Goal: Information Seeking & Learning: Learn about a topic

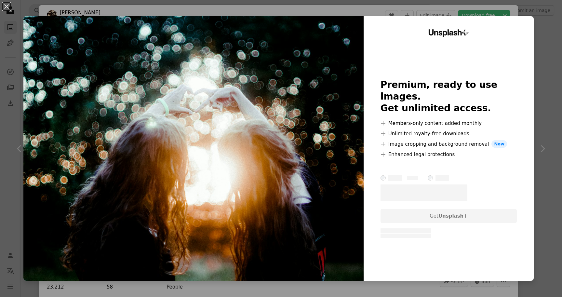
scroll to position [2739, 0]
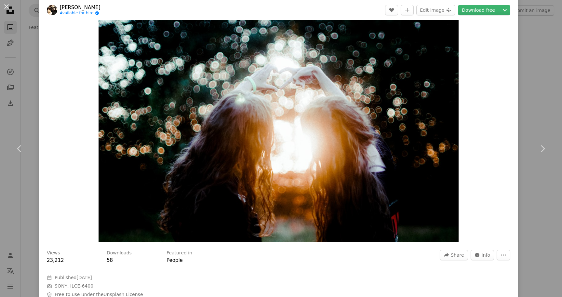
scroll to position [21, 0]
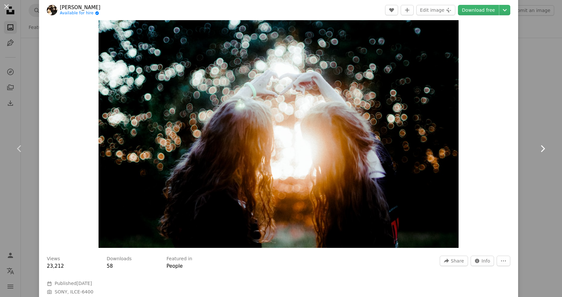
click at [537, 170] on link "Chevron right" at bounding box center [542, 148] width 39 height 62
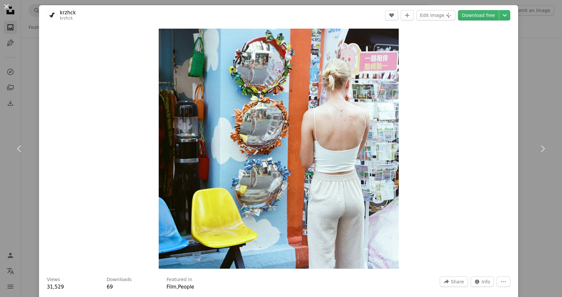
click at [7, 6] on button "An X shape" at bounding box center [7, 7] width 8 height 8
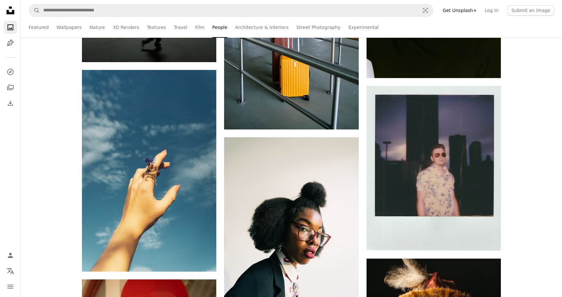
scroll to position [4438, 0]
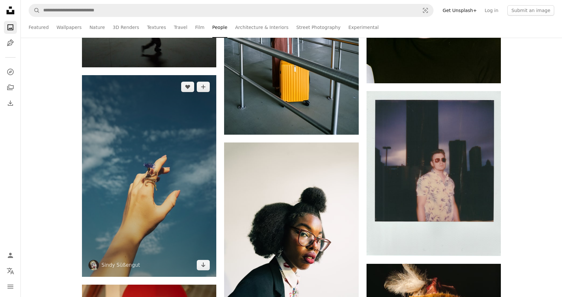
click at [162, 216] on img at bounding box center [149, 176] width 134 height 202
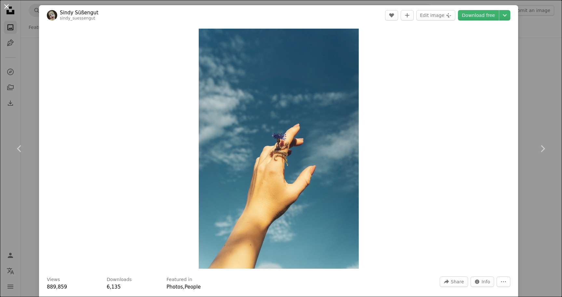
click at [5, 7] on button "An X shape" at bounding box center [7, 7] width 8 height 8
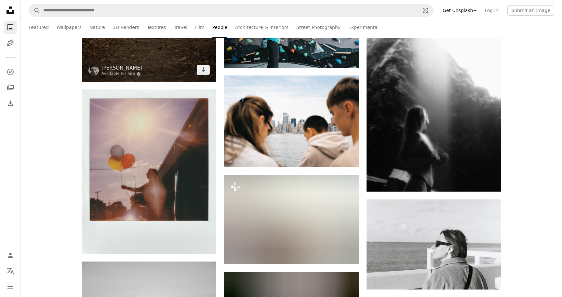
scroll to position [5501, 0]
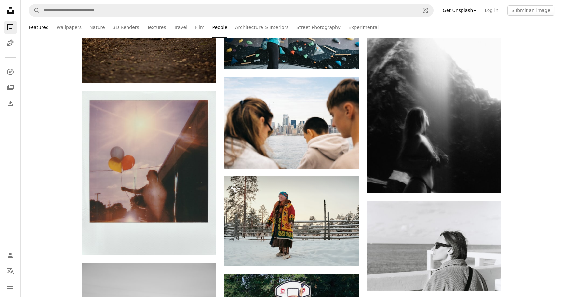
click at [44, 25] on link "Featured" at bounding box center [39, 27] width 20 height 21
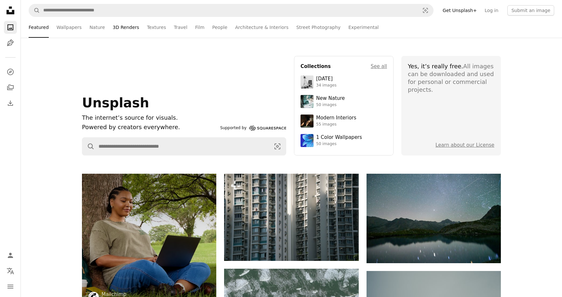
click at [123, 31] on link "3D Renders" at bounding box center [126, 27] width 26 height 21
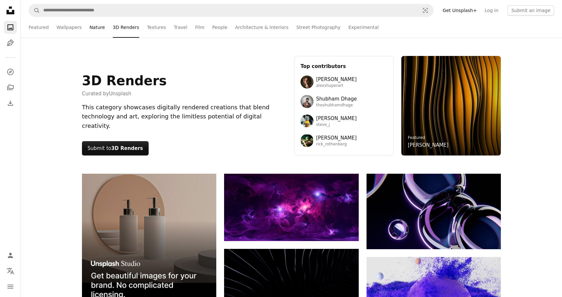
click at [96, 28] on link "Nature" at bounding box center [96, 27] width 15 height 21
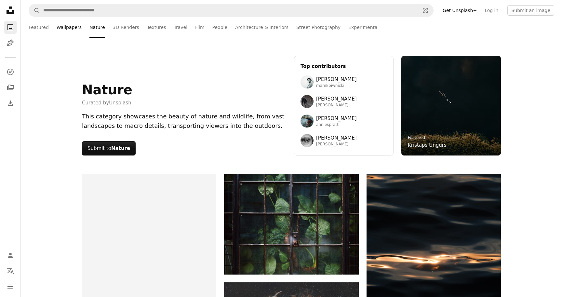
click at [71, 29] on link "Wallpapers" at bounding box center [69, 27] width 25 height 21
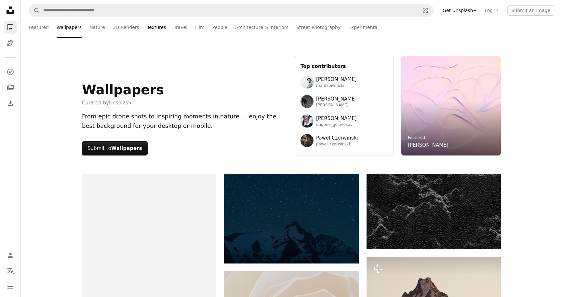
click at [156, 26] on link "Textures" at bounding box center [156, 27] width 19 height 21
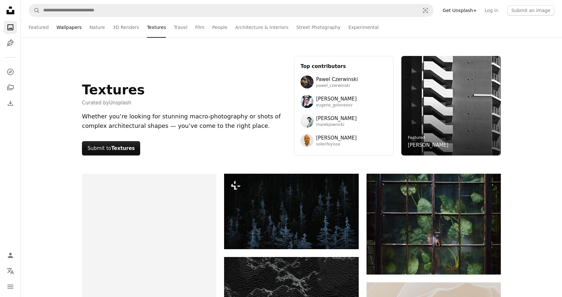
click at [75, 28] on link "Wallpapers" at bounding box center [69, 27] width 25 height 21
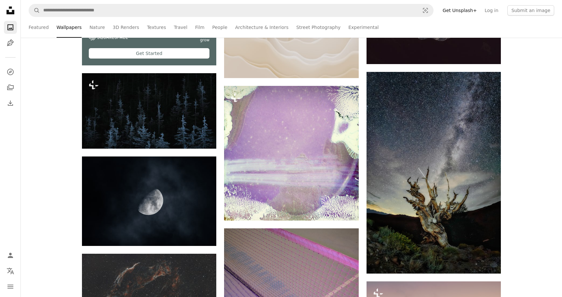
scroll to position [115, 0]
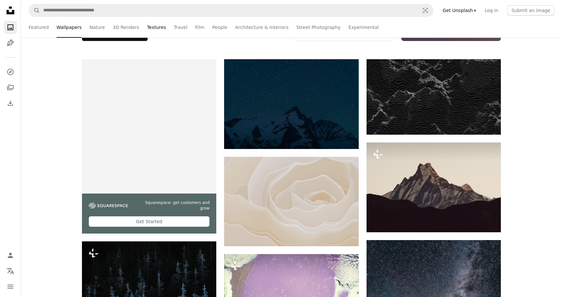
click at [156, 30] on link "Textures" at bounding box center [156, 27] width 19 height 21
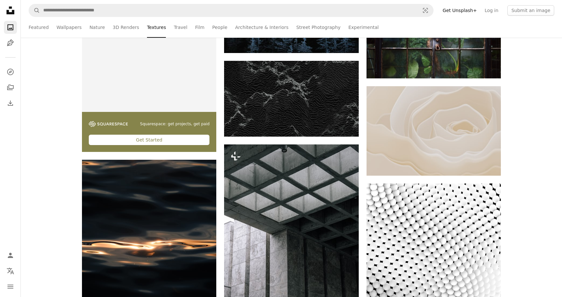
scroll to position [197, 0]
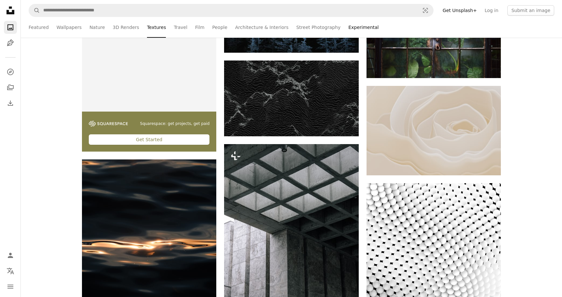
click at [348, 31] on link "Experimental" at bounding box center [363, 27] width 30 height 21
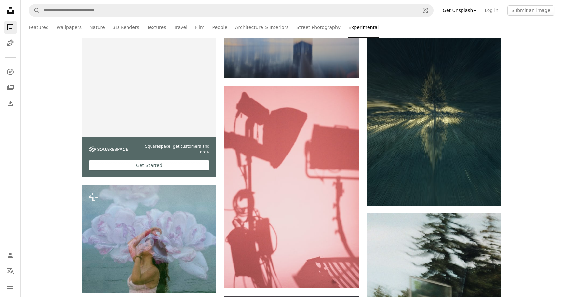
scroll to position [156, 0]
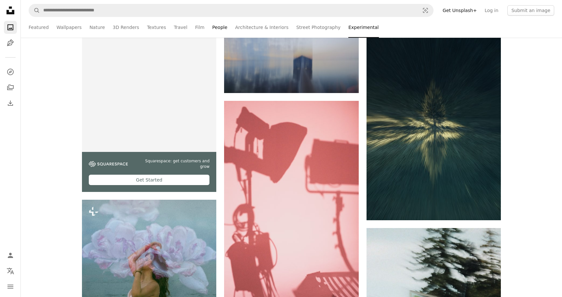
click at [212, 27] on link "People" at bounding box center [219, 27] width 15 height 21
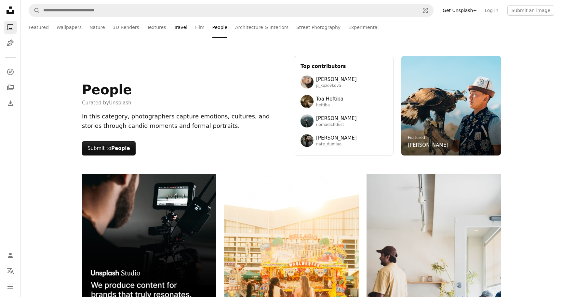
click at [177, 28] on link "Travel" at bounding box center [181, 27] width 14 height 21
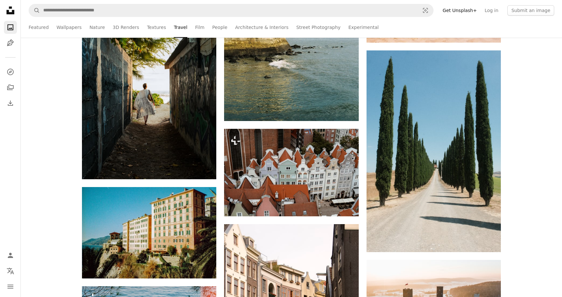
scroll to position [3282, 0]
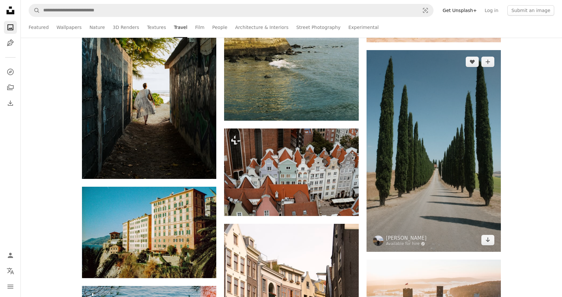
click at [430, 217] on img at bounding box center [434, 151] width 134 height 202
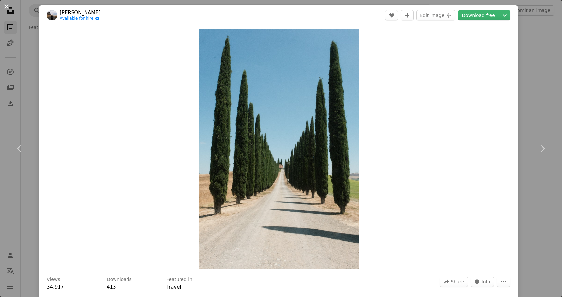
click at [5, 7] on button "An X shape" at bounding box center [7, 7] width 8 height 8
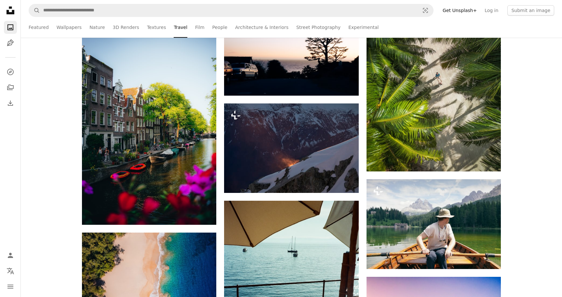
scroll to position [4957, 0]
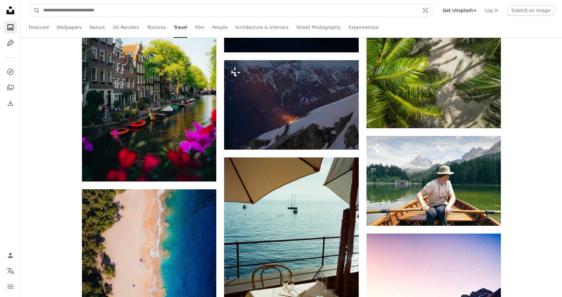
click at [354, 10] on input "Find visuals sitewide" at bounding box center [229, 10] width 378 height 12
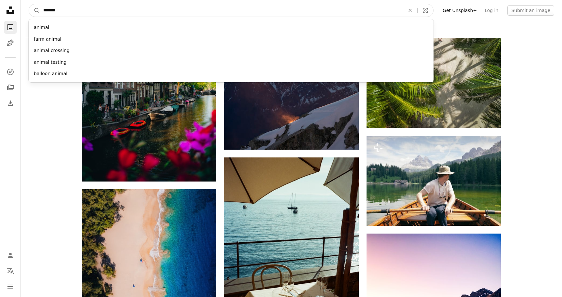
type input "*******"
click at [29, 4] on button "A magnifying glass" at bounding box center [34, 10] width 11 height 12
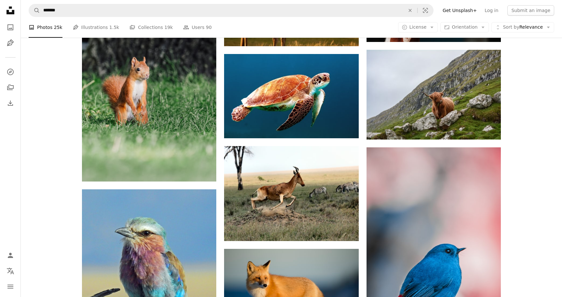
scroll to position [923, 0]
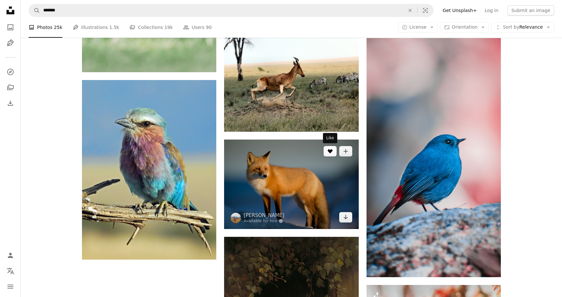
click at [329, 147] on button "A heart" at bounding box center [330, 151] width 13 height 10
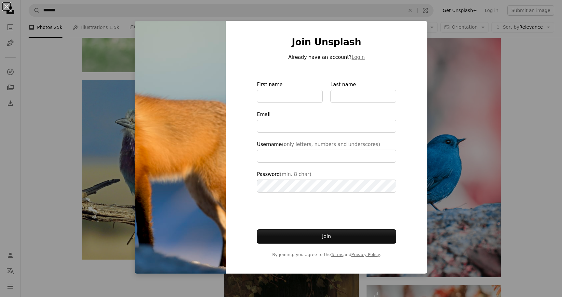
click at [464, 74] on div "An X shape Join Unsplash Already have an account? Login First name Last name Em…" at bounding box center [281, 148] width 562 height 297
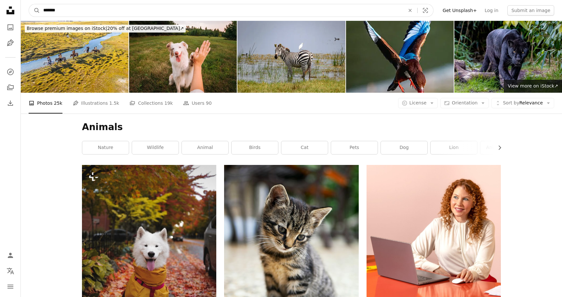
click at [89, 7] on input "*******" at bounding box center [221, 10] width 363 height 12
type input "*********"
click button "A magnifying glass" at bounding box center [34, 10] width 11 height 12
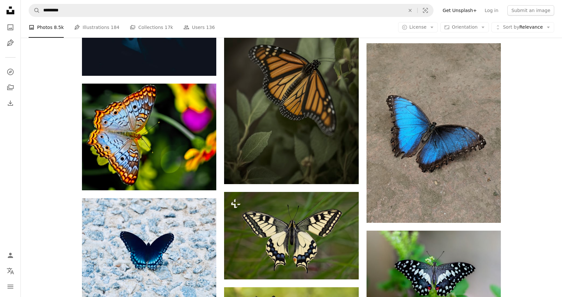
scroll to position [552, 0]
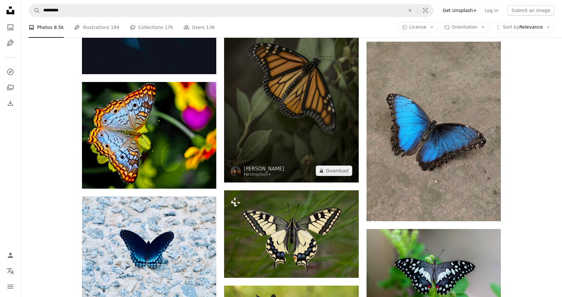
click at [330, 160] on img at bounding box center [291, 82] width 134 height 202
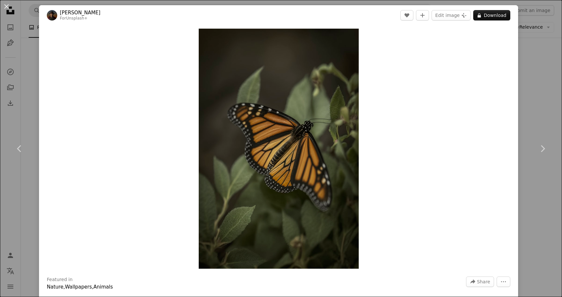
click at [536, 237] on div "An X shape Chevron left Chevron right [PERSON_NAME] For Unsplash+ A heart A plu…" at bounding box center [281, 148] width 562 height 297
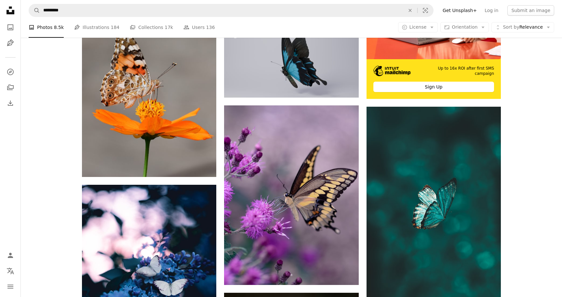
scroll to position [127, 0]
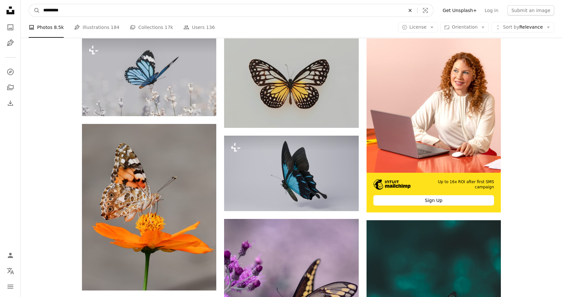
click at [412, 10] on icon "Find visuals sitewide" at bounding box center [410, 10] width 3 height 3
type input "****"
click button "A magnifying glass" at bounding box center [34, 10] width 11 height 12
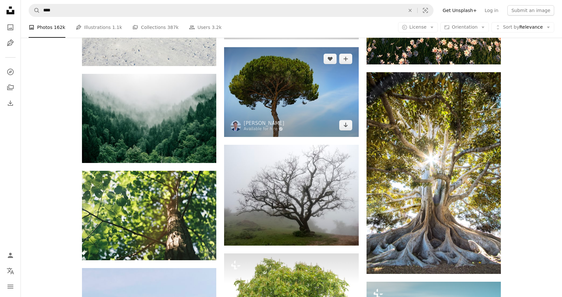
scroll to position [619, 0]
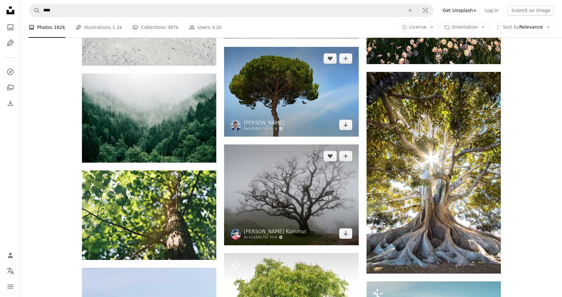
click at [283, 232] on img at bounding box center [291, 194] width 134 height 101
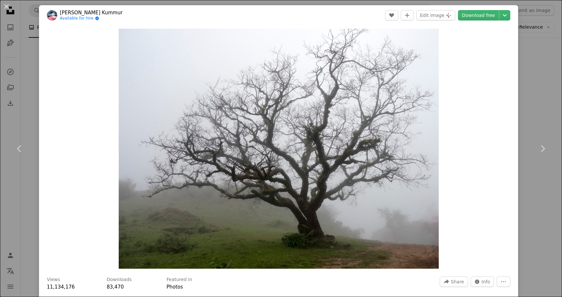
click at [544, 235] on div "An X shape Chevron left Chevron right [PERSON_NAME] Kummur Available for hire A…" at bounding box center [281, 148] width 562 height 297
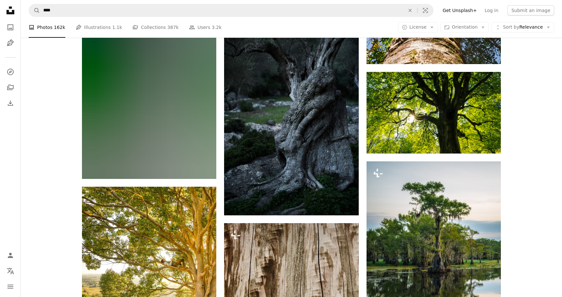
scroll to position [1300, 0]
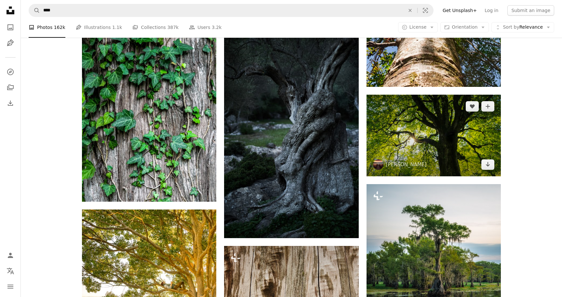
click at [473, 145] on img at bounding box center [434, 135] width 134 height 81
